Goal: Task Accomplishment & Management: Complete application form

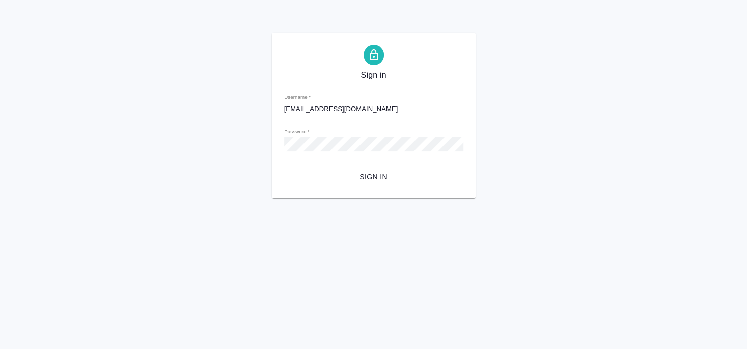
type input "s.smyslova@awatera.com"
click at [380, 177] on span "Sign in" at bounding box center [373, 177] width 163 height 13
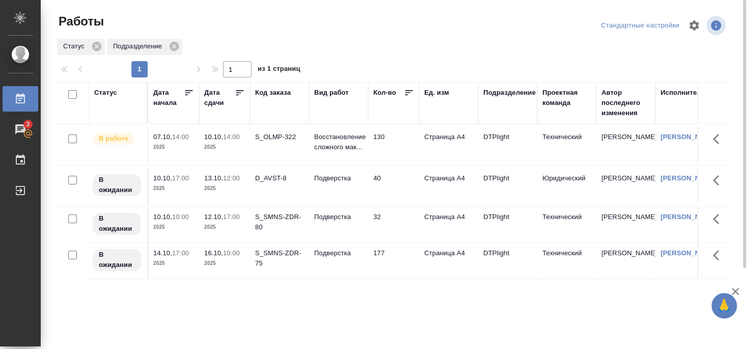
click at [282, 141] on div "S_OLMP-322" at bounding box center [279, 137] width 49 height 10
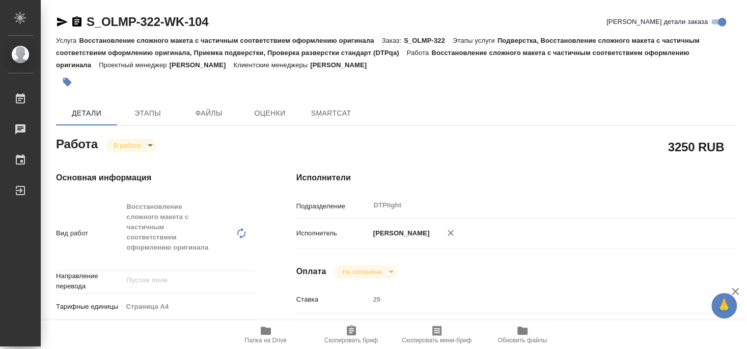
type textarea "x"
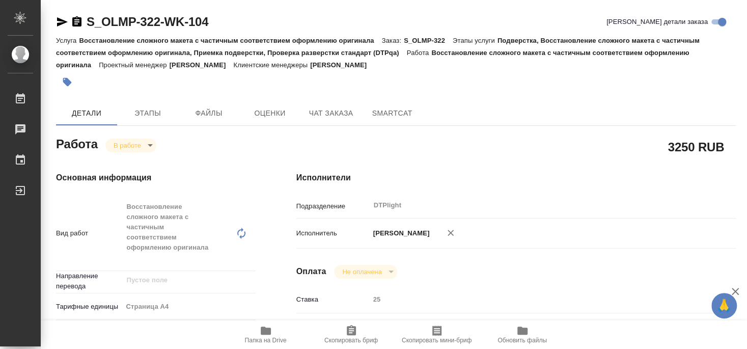
type textarea "x"
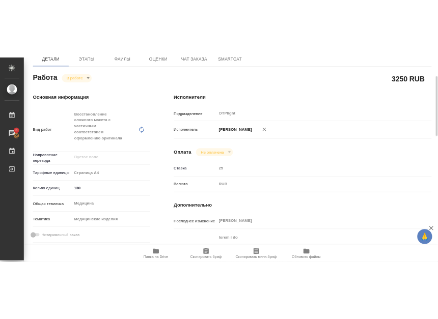
scroll to position [220, 0]
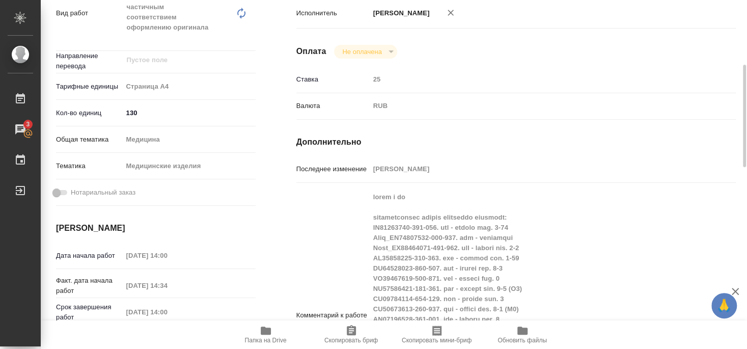
click at [272, 337] on span "Папка на Drive" at bounding box center [266, 340] width 42 height 7
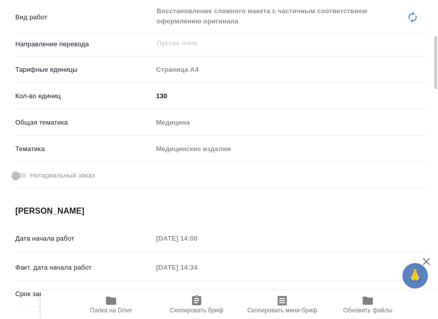
type textarea "x"
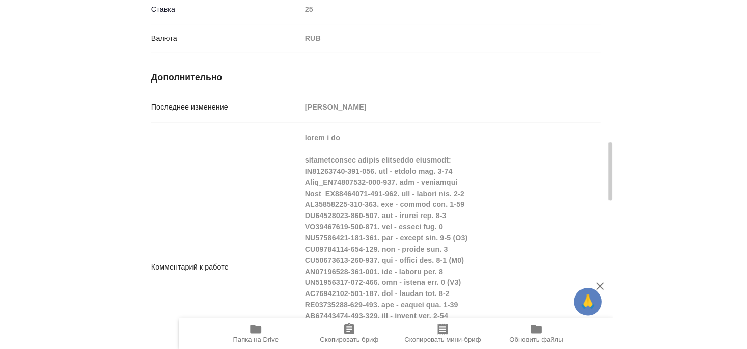
scroll to position [825, 0]
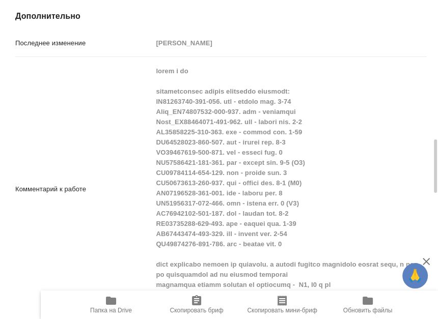
click at [134, 245] on div "Комментарий к работе x" at bounding box center [220, 189] width 411 height 257
click at [128, 176] on div "Комментарий к работе x" at bounding box center [220, 189] width 411 height 257
click at [122, 266] on div "Комментарий к работе x" at bounding box center [220, 189] width 411 height 257
click at [131, 240] on div "Комментарий к работе x" at bounding box center [220, 189] width 411 height 257
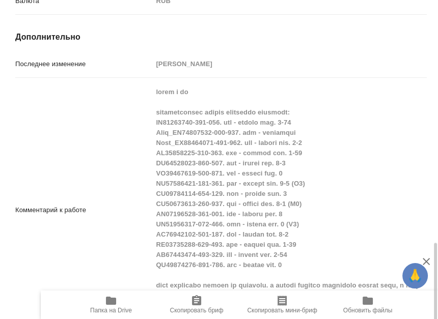
type textarea "x"
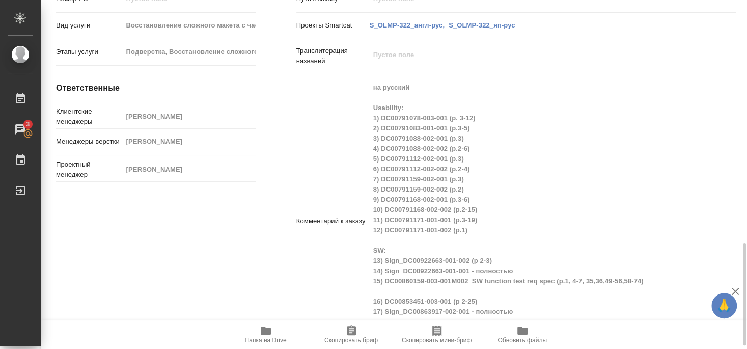
type textarea "x"
